Goal: Task Accomplishment & Management: Complete application form

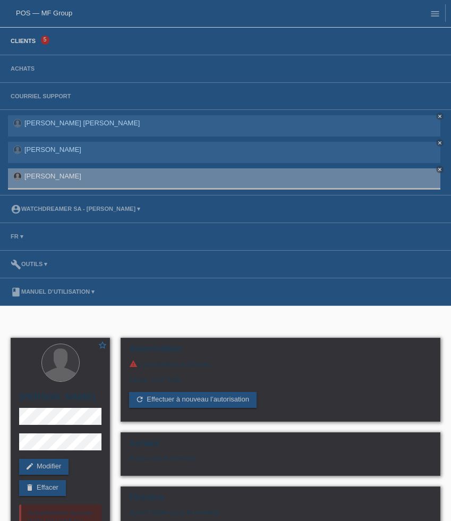
click at [27, 44] on link "Clients" at bounding box center [23, 41] width 36 height 6
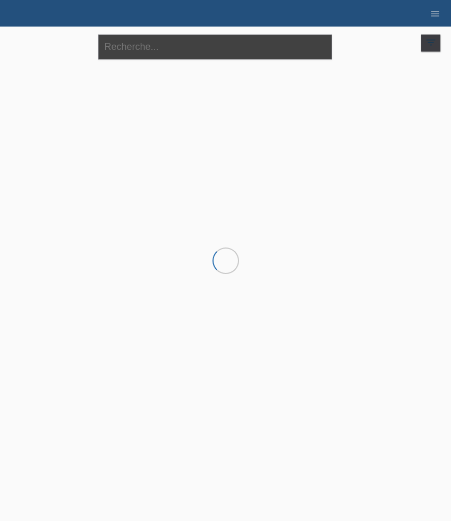
click at [161, 51] on input "text" at bounding box center [215, 47] width 234 height 25
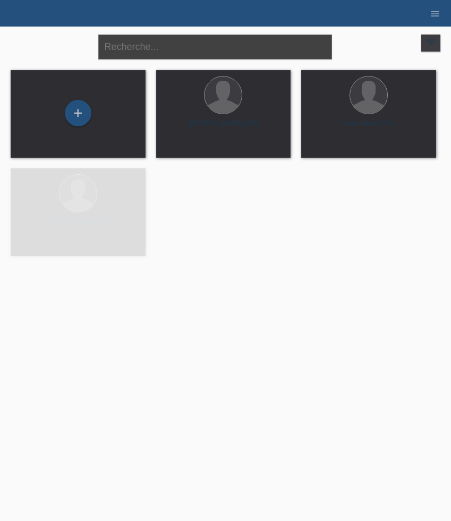
paste input "Fehrenbach"
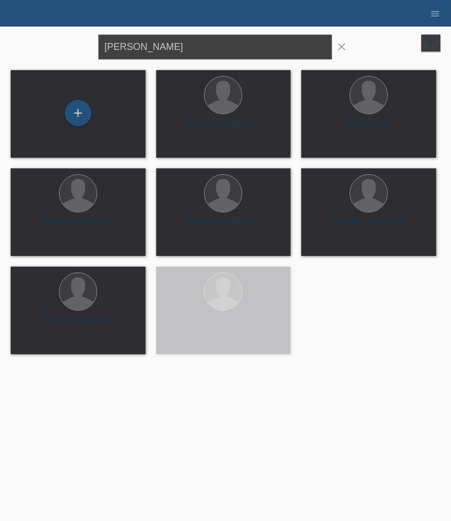
type input "Fehrenbach"
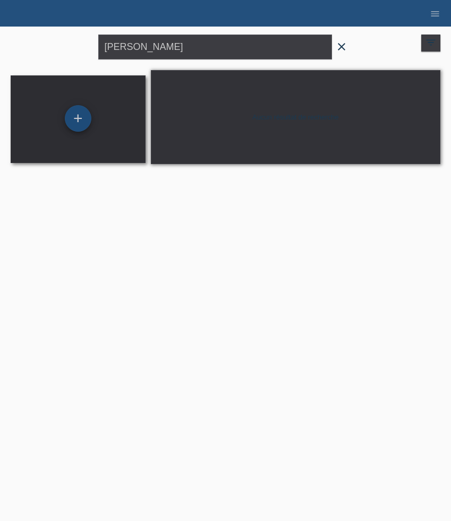
click at [85, 125] on div "+" at bounding box center [78, 118] width 27 height 27
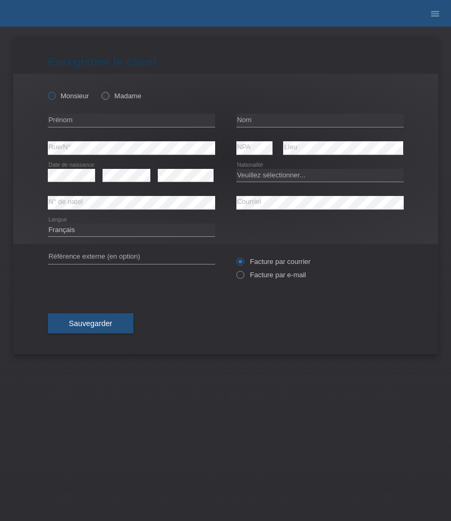
click at [75, 95] on label "Monsieur" at bounding box center [68, 96] width 41 height 8
click at [55, 95] on input "Monsieur" at bounding box center [51, 95] width 7 height 7
radio input "true"
click at [254, 116] on input "text" at bounding box center [320, 120] width 167 height 13
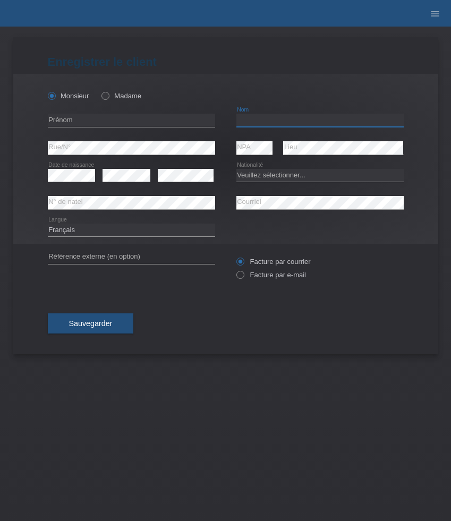
paste input "[PERSON_NAME]"
type input "[PERSON_NAME]"
click at [73, 124] on input "text" at bounding box center [131, 120] width 167 height 13
paste input "[PERSON_NAME]"
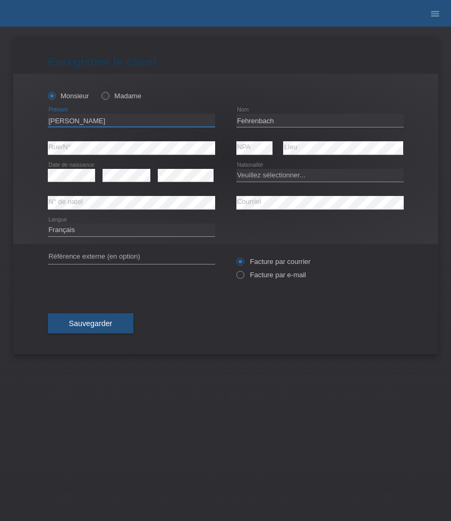
type input "[PERSON_NAME]"
click at [281, 175] on select "Veuillez sélectionner... Suisse Allemagne Autriche Liechtenstein ------------ A…" at bounding box center [320, 175] width 167 height 13
select select "CH"
click at [237, 169] on select "Veuillez sélectionner... Suisse Allemagne Autriche Liechtenstein ------------ A…" at bounding box center [320, 175] width 167 height 13
click at [272, 277] on label "Facture par e-mail" at bounding box center [272, 275] width 70 height 8
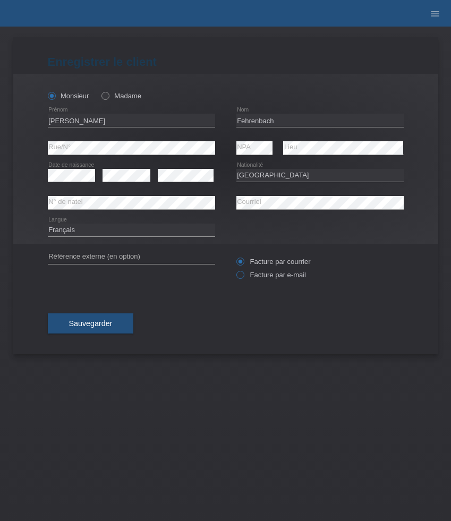
click at [243, 277] on input "Facture par e-mail" at bounding box center [240, 277] width 7 height 13
radio input "true"
click at [111, 230] on select "Deutsch Français Italiano English" at bounding box center [131, 230] width 167 height 13
select select "de"
click at [48, 224] on select "Deutsch Français Italiano English" at bounding box center [131, 230] width 167 height 13
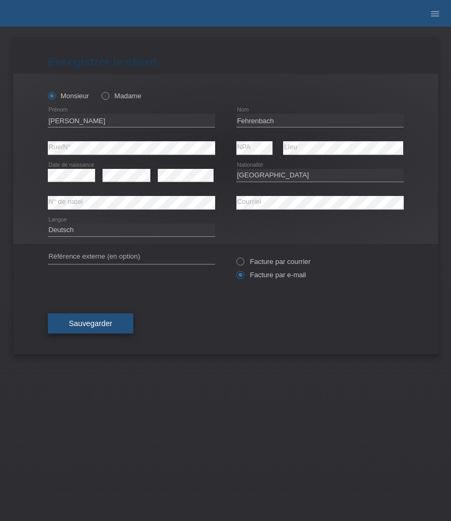
click at [107, 320] on span "Sauvegarder" at bounding box center [91, 323] width 44 height 9
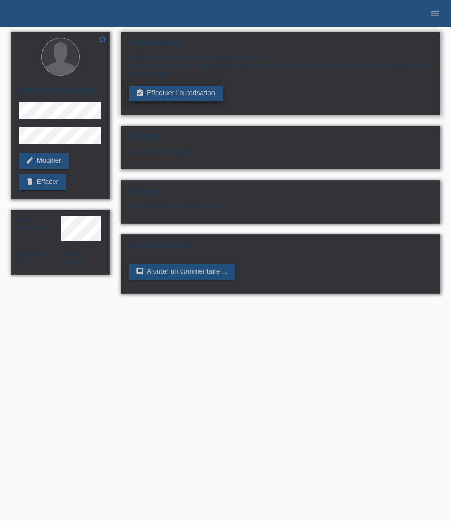
click at [137, 96] on icon "assignment_turned_in" at bounding box center [140, 93] width 9 height 9
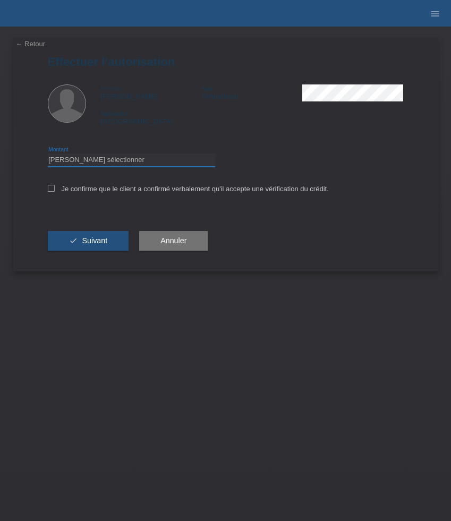
click at [170, 161] on select "Veuillez sélectionner CHF 1.00 - CHF 499.00 CHF 500.00 - CHF 1'999.00 CHF 2'000…" at bounding box center [131, 160] width 167 height 13
select select "3"
click at [48, 155] on select "Veuillez sélectionner CHF 1.00 - CHF 499.00 CHF 500.00 - CHF 1'999.00 CHF 2'000…" at bounding box center [131, 160] width 167 height 13
click at [151, 189] on label "Je confirme que le client a confirmé verbalement qu'il accepte une vérification…" at bounding box center [188, 189] width 281 height 8
click at [55, 189] on input "Je confirme que le client a confirmé verbalement qu'il accepte une vérification…" at bounding box center [51, 188] width 7 height 7
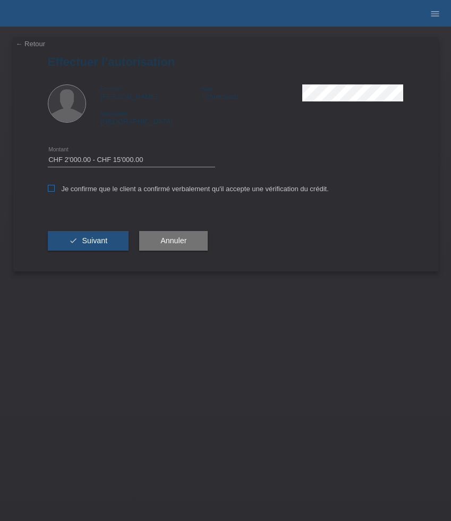
checkbox input "true"
click at [99, 238] on button "check Suivant" at bounding box center [88, 241] width 81 height 20
